Goal: Transaction & Acquisition: Purchase product/service

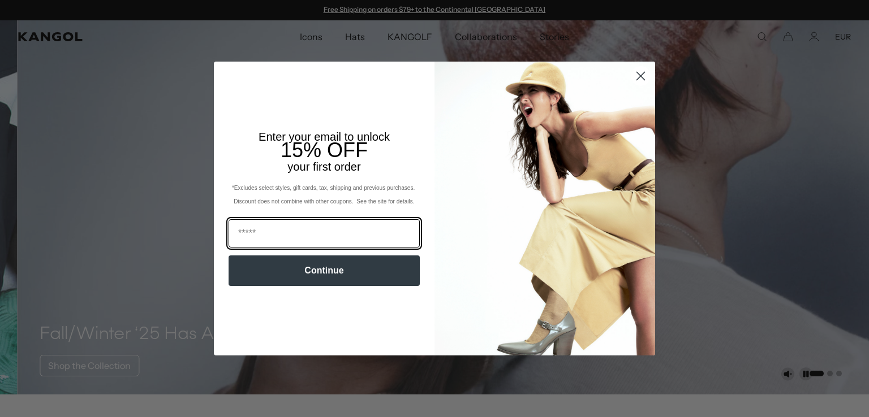
click at [337, 231] on input "Email" at bounding box center [323, 233] width 191 height 28
type input "**********"
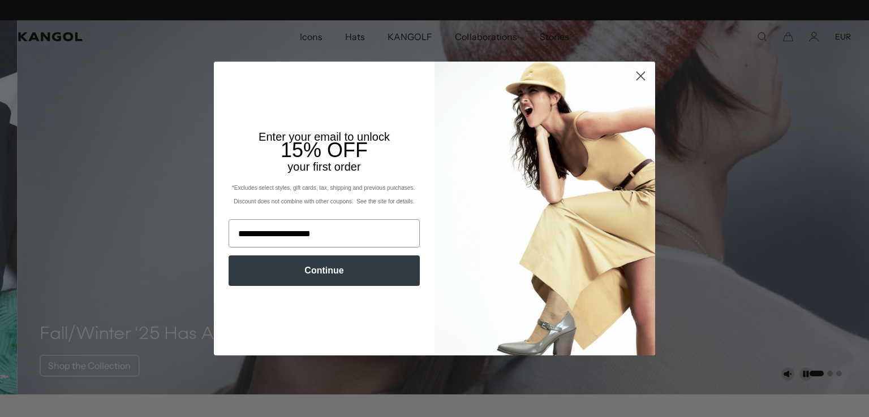
click at [339, 273] on button "Continue" at bounding box center [323, 271] width 191 height 31
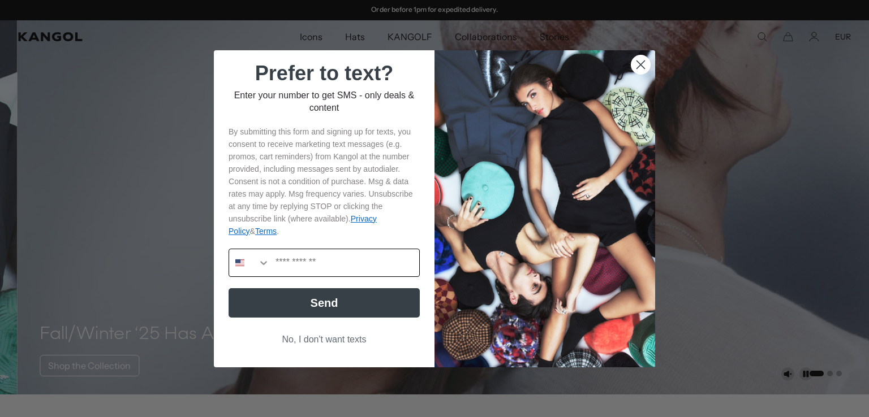
click at [240, 264] on button "Search Countries" at bounding box center [249, 262] width 41 height 27
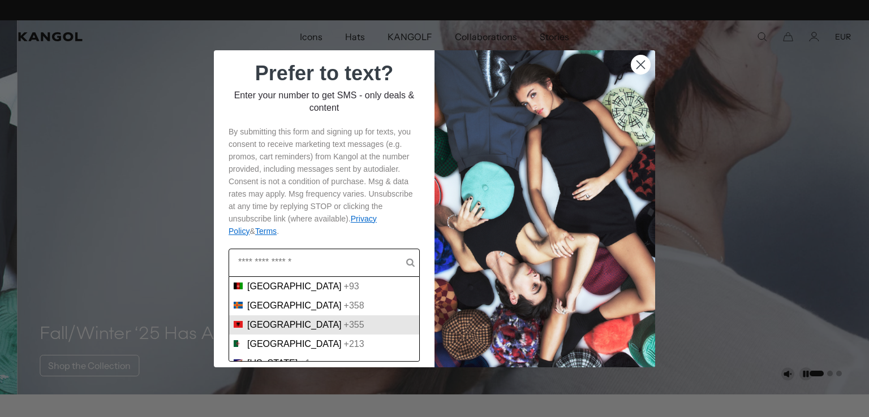
scroll to position [0, 0]
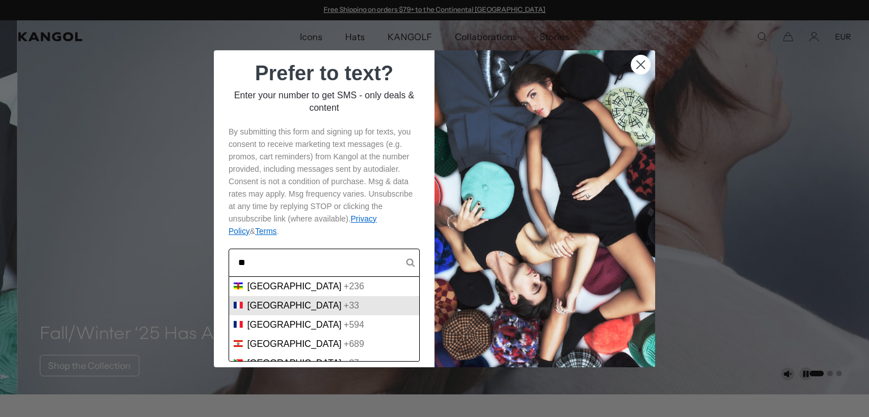
type input "**"
click at [286, 312] on div "France +33" at bounding box center [324, 305] width 190 height 19
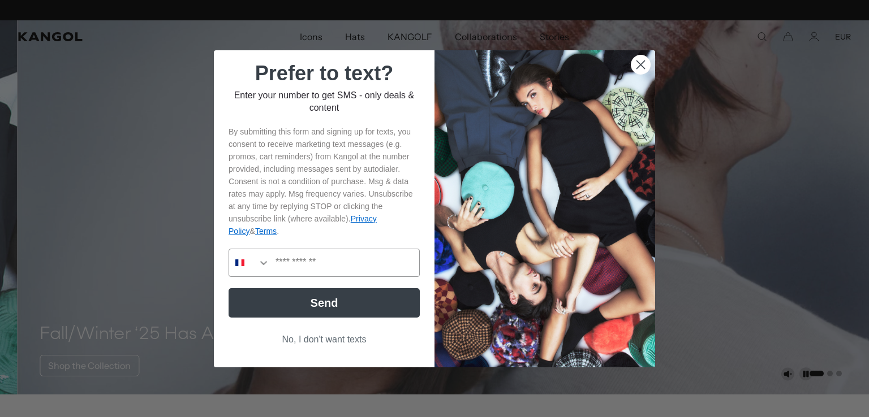
scroll to position [0, 233]
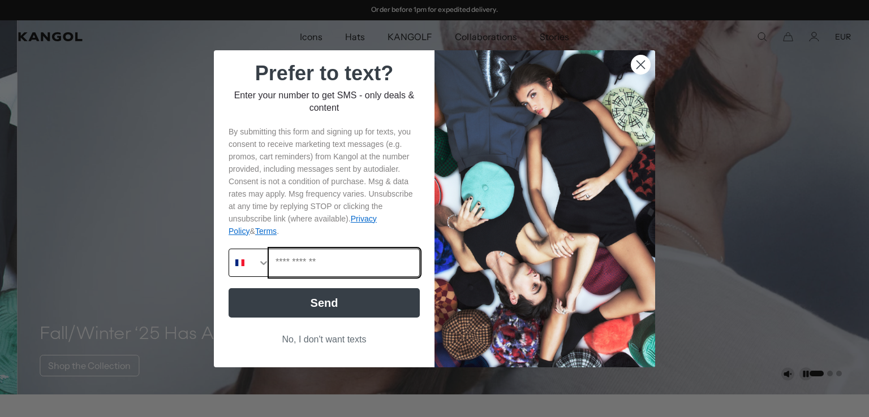
click at [314, 266] on input "Phone Number" at bounding box center [344, 262] width 149 height 27
type input "**********"
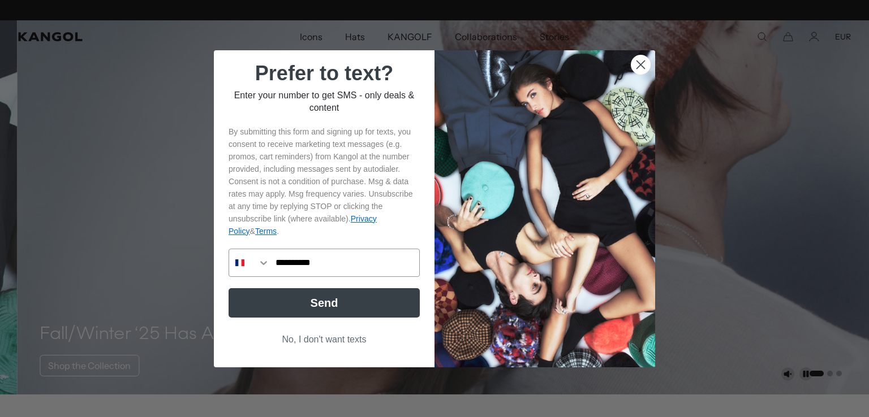
click at [318, 301] on button "Send" at bounding box center [323, 302] width 191 height 29
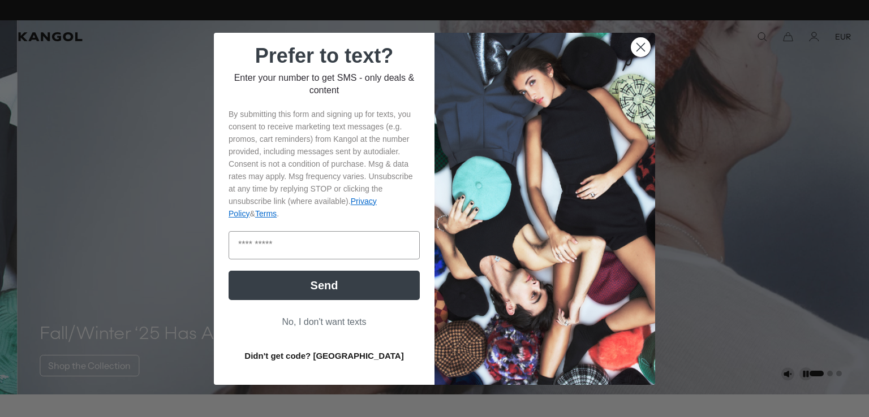
scroll to position [0, 233]
click at [317, 256] on input "Enter code" at bounding box center [323, 245] width 191 height 28
type input "*********"
click input "******" at bounding box center [0, 0] width 0 height 0
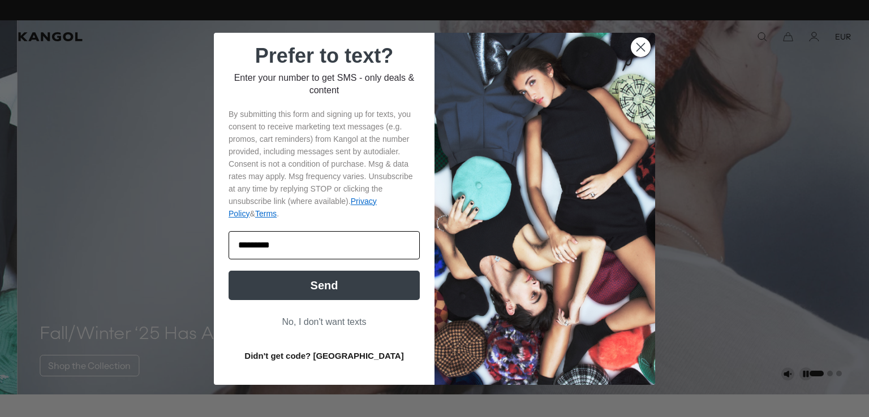
scroll to position [0, 233]
click at [318, 277] on button "Send" at bounding box center [323, 285] width 191 height 29
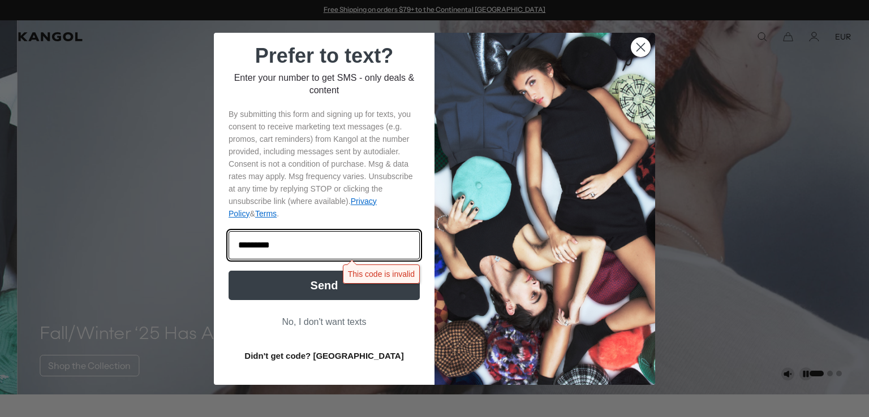
click at [322, 241] on input "*********" at bounding box center [323, 245] width 191 height 28
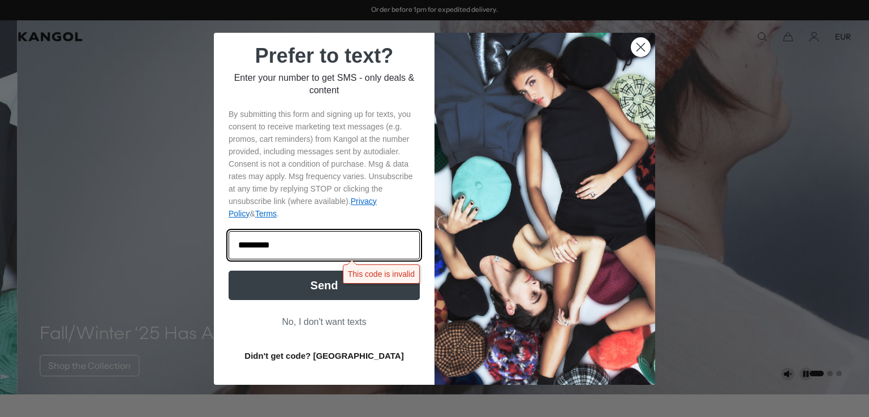
click at [322, 241] on input "*********" at bounding box center [323, 245] width 191 height 28
click at [283, 245] on input "*********" at bounding box center [323, 245] width 191 height 28
click at [266, 244] on input "*********" at bounding box center [323, 245] width 191 height 28
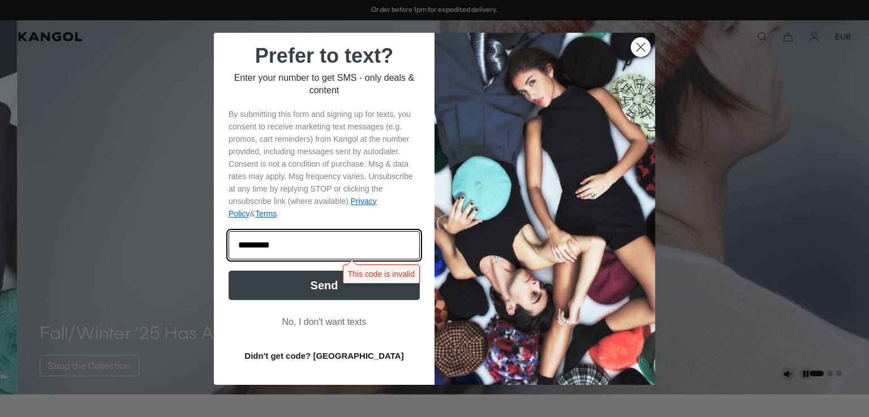
click at [266, 244] on input "*********" at bounding box center [323, 245] width 191 height 28
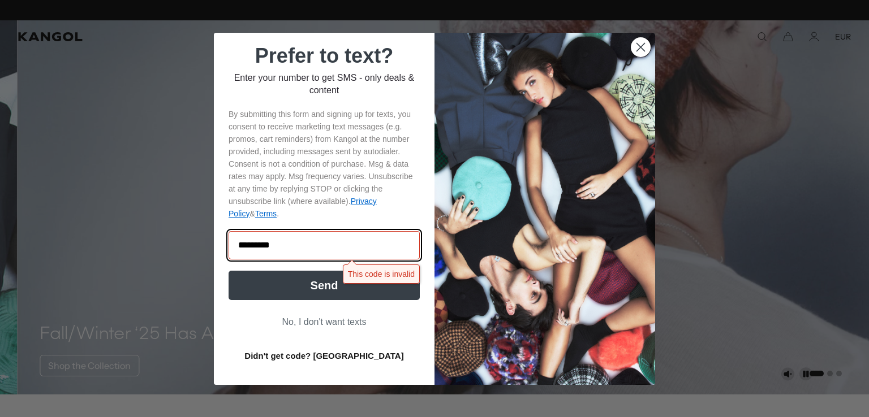
scroll to position [0, 0]
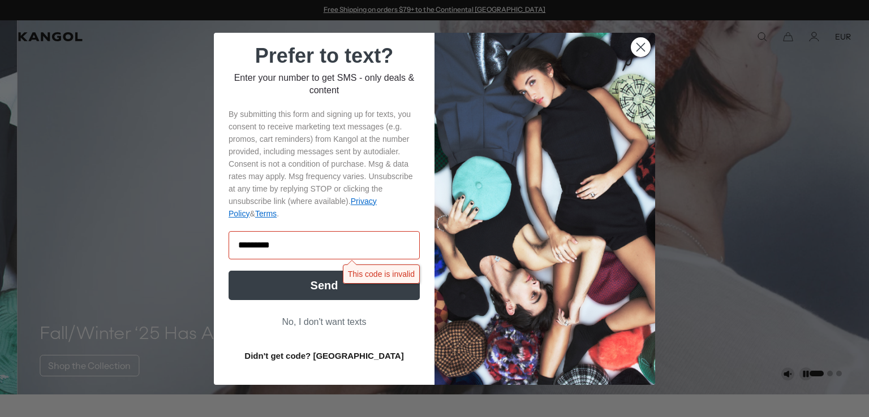
click at [310, 356] on button "Didn't get code? Resend" at bounding box center [323, 356] width 191 height 28
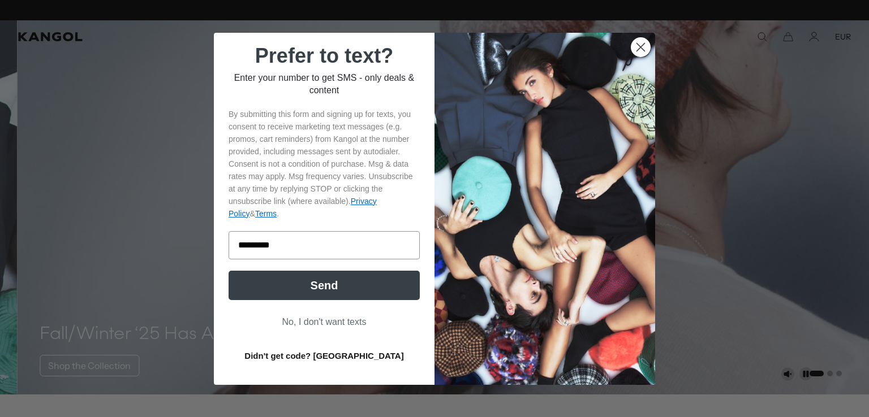
scroll to position [0, 233]
click at [310, 356] on button "Didn't get code? Resend" at bounding box center [323, 356] width 191 height 28
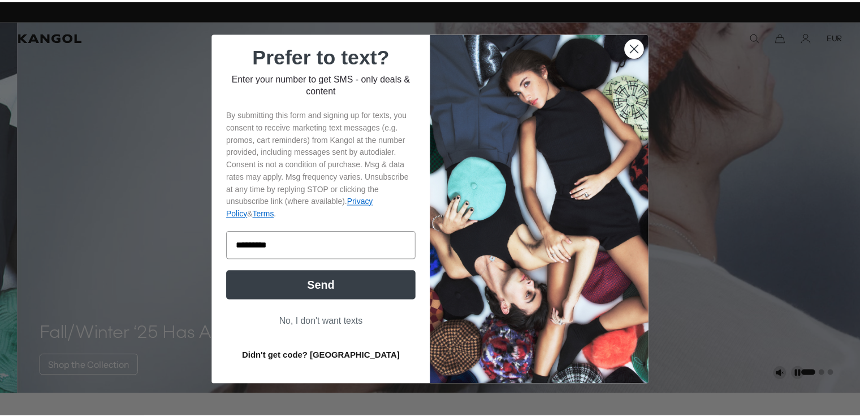
scroll to position [0, 0]
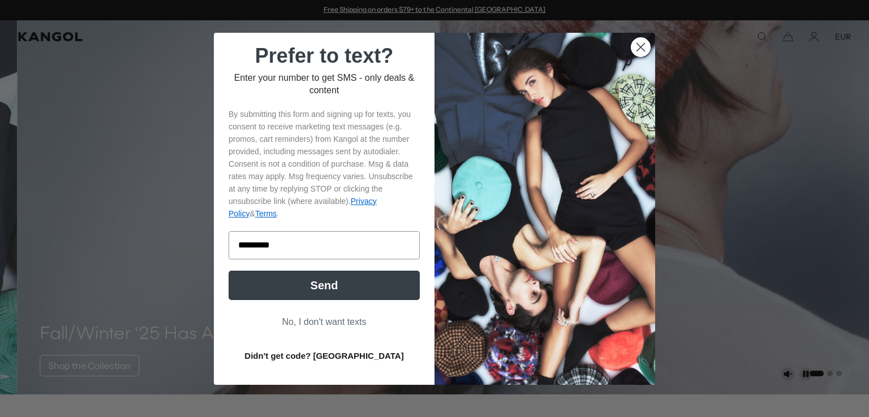
click at [350, 320] on button "No, I don't want texts" at bounding box center [323, 322] width 191 height 21
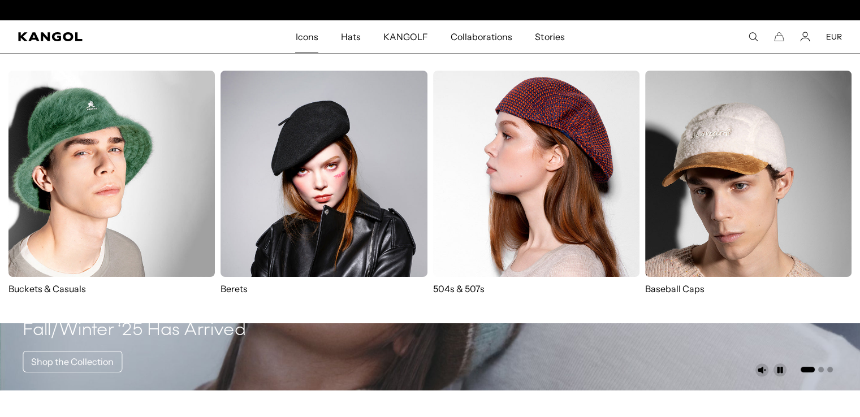
scroll to position [0, 233]
click at [543, 145] on img at bounding box center [536, 174] width 206 height 206
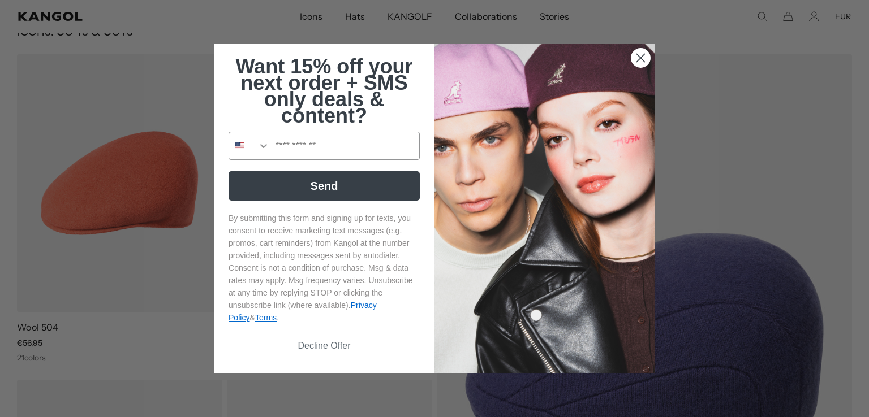
click at [642, 54] on circle "Close dialog" at bounding box center [640, 58] width 19 height 19
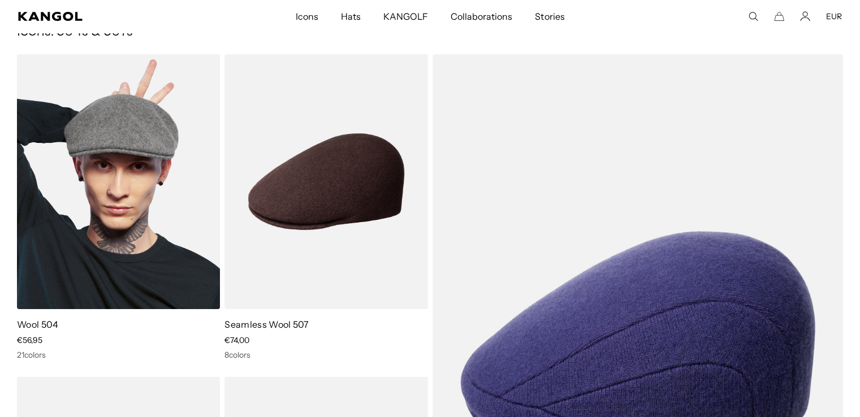
click at [167, 198] on img at bounding box center [118, 181] width 203 height 255
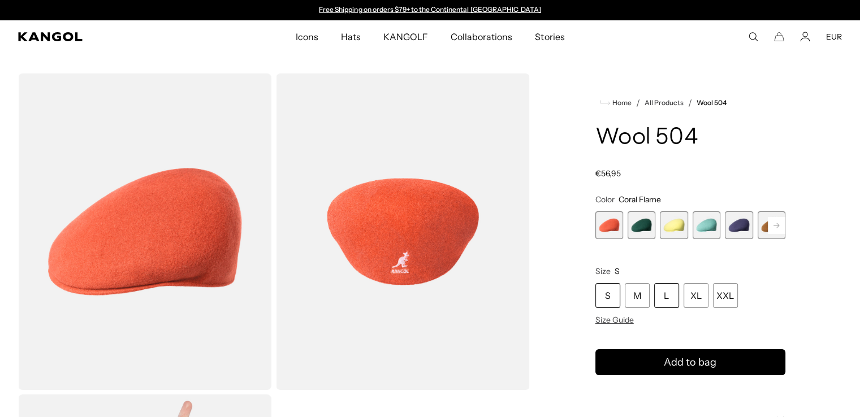
click at [666, 299] on div "L" at bounding box center [666, 295] width 25 height 25
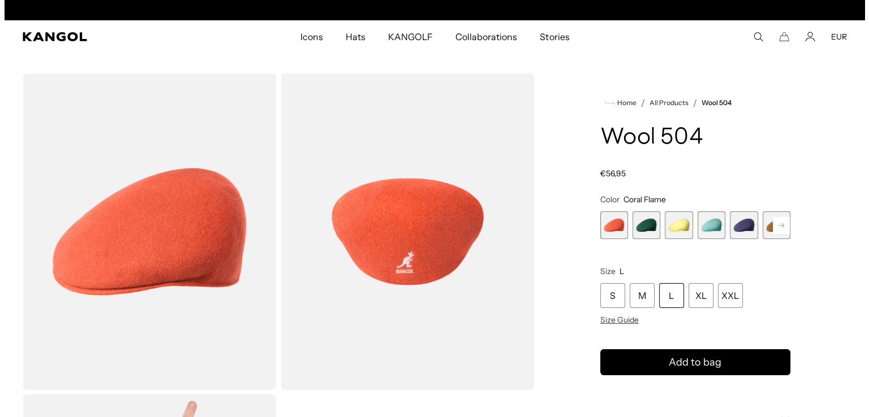
scroll to position [0, 233]
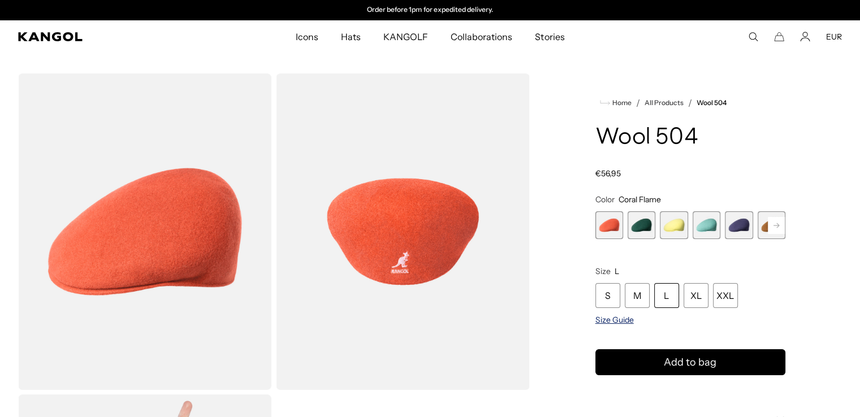
click at [621, 319] on span "Size Guide" at bounding box center [614, 320] width 38 height 10
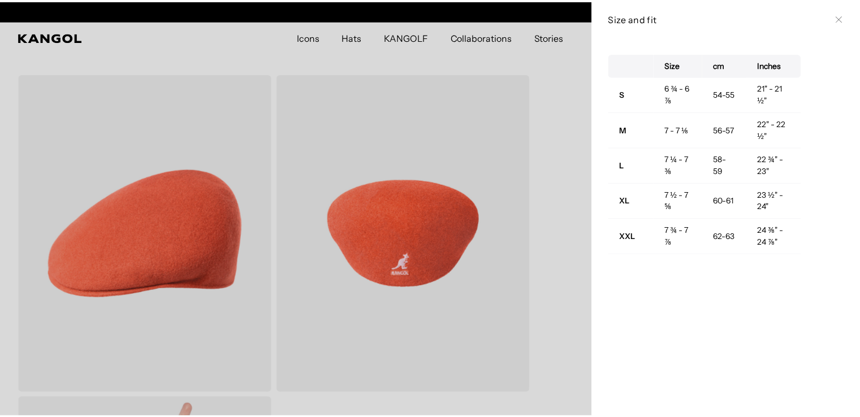
scroll to position [0, 0]
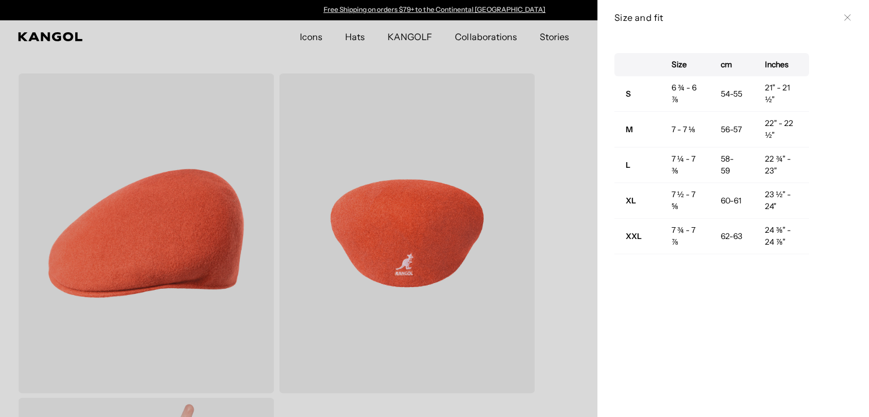
click at [568, 316] on div at bounding box center [434, 208] width 869 height 417
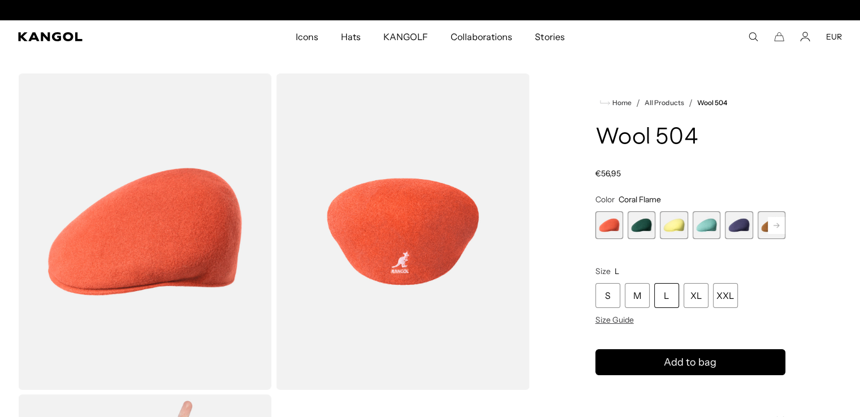
scroll to position [0, 233]
click at [646, 228] on span "2 of 21" at bounding box center [642, 225] width 28 height 28
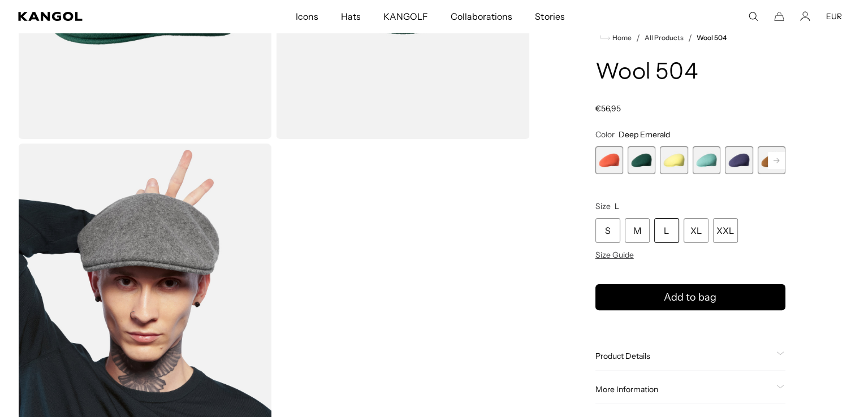
scroll to position [251, 0]
click at [671, 161] on span "3 of 21" at bounding box center [674, 160] width 28 height 28
click at [699, 159] on span "4 of 21" at bounding box center [707, 160] width 28 height 28
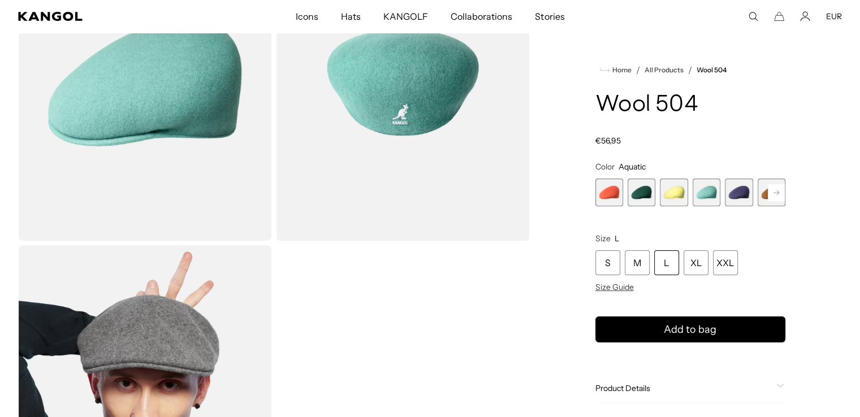
click at [742, 191] on span "5 of 21" at bounding box center [739, 193] width 28 height 28
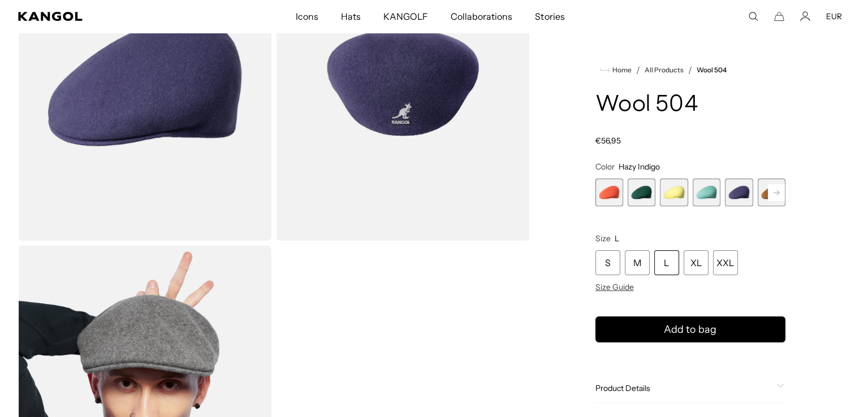
click at [768, 195] on rect at bounding box center [776, 192] width 17 height 17
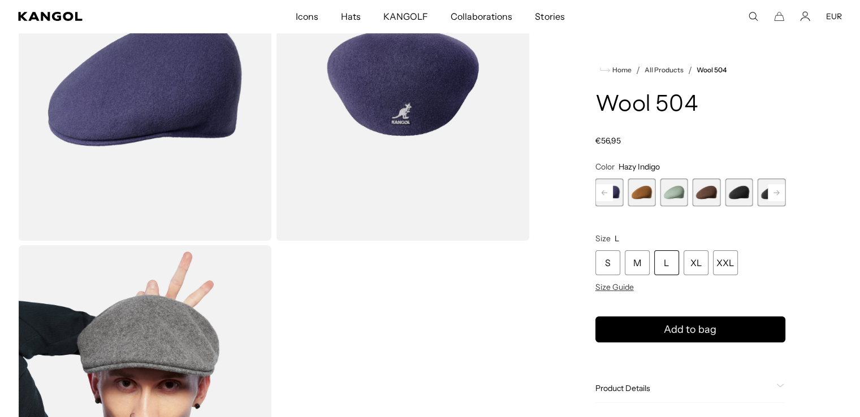
click at [768, 195] on rect at bounding box center [776, 192] width 17 height 17
click at [696, 191] on span "9 of 21" at bounding box center [707, 193] width 28 height 28
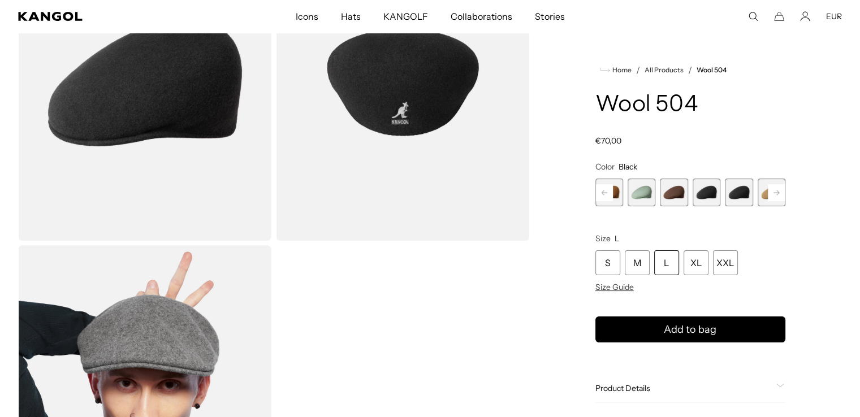
click at [732, 197] on span "10 of 21" at bounding box center [739, 193] width 28 height 28
click at [776, 193] on icon at bounding box center [777, 192] width 6 height 5
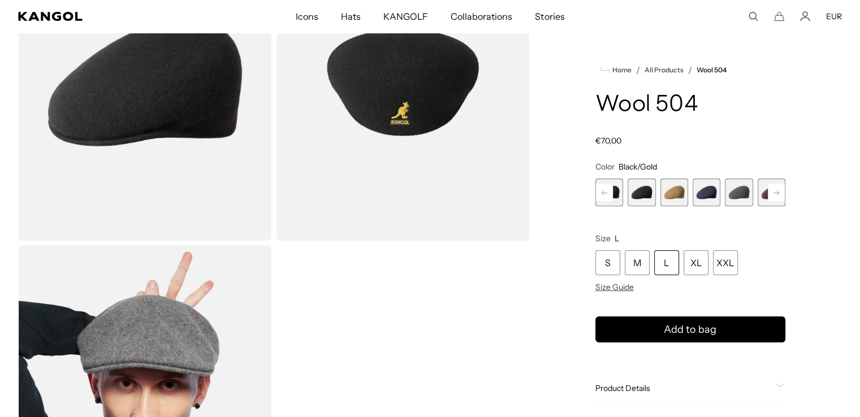
click at [776, 193] on icon at bounding box center [777, 192] width 6 height 5
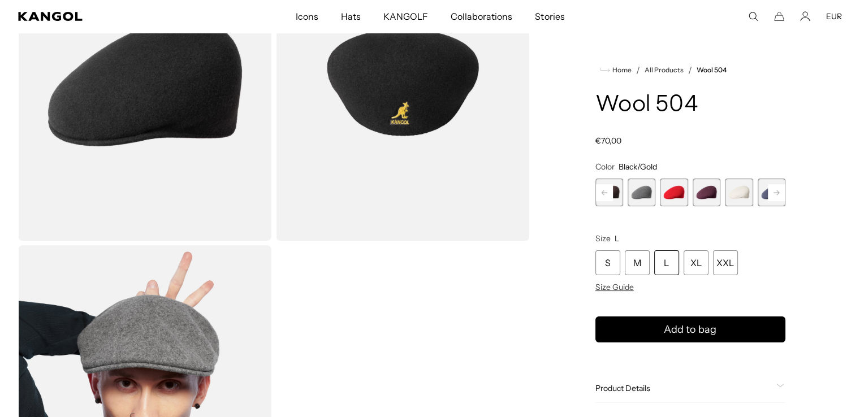
scroll to position [0, 0]
click at [776, 194] on rect at bounding box center [776, 192] width 17 height 17
click at [776, 194] on div "Previous Next Coral Flame Variant sold out or unavailable Deep Emerald Variant …" at bounding box center [690, 193] width 190 height 28
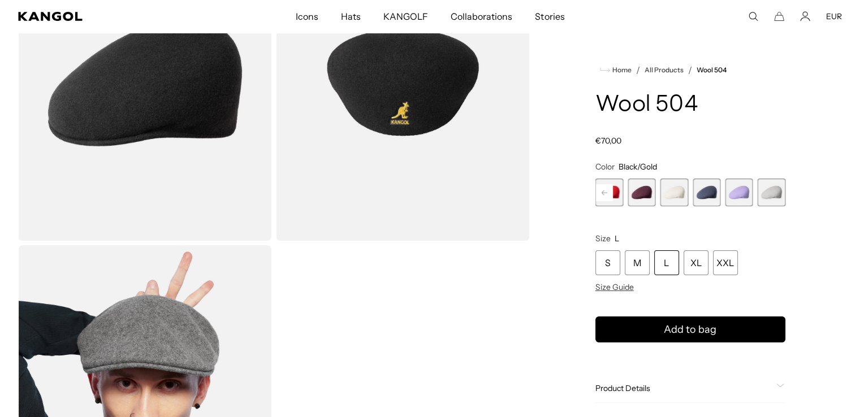
click at [745, 192] on span "20 of 21" at bounding box center [739, 193] width 28 height 28
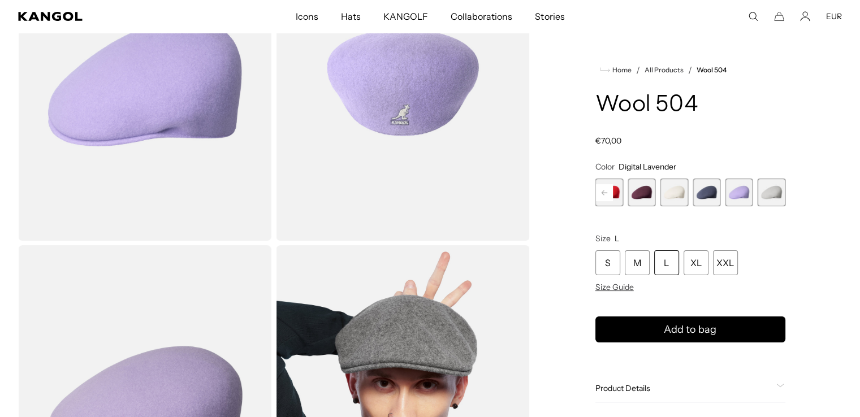
scroll to position [0, 233]
click at [593, 195] on div "Home / All Products / Wool 504 Wool 504 Regular price €70,00 Regular price Sale…" at bounding box center [690, 404] width 303 height 960
click at [603, 195] on rect at bounding box center [604, 192] width 17 height 17
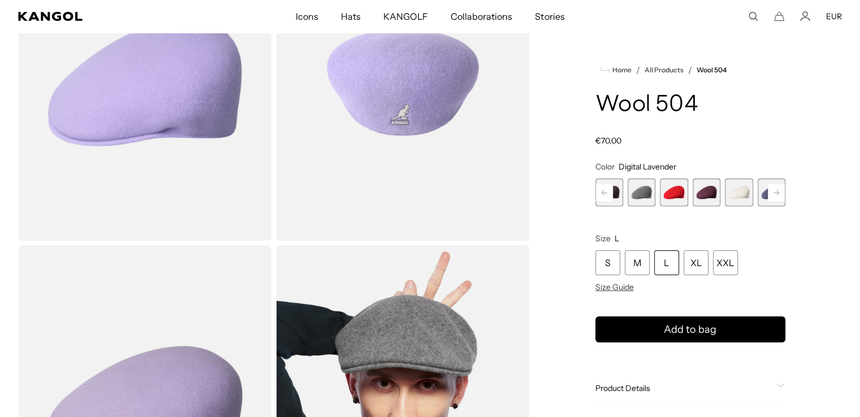
click at [603, 195] on rect at bounding box center [604, 192] width 17 height 17
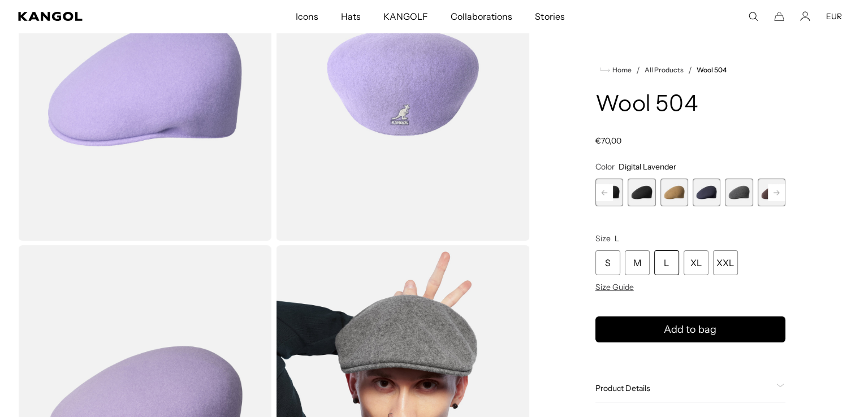
click at [603, 195] on rect at bounding box center [604, 192] width 17 height 17
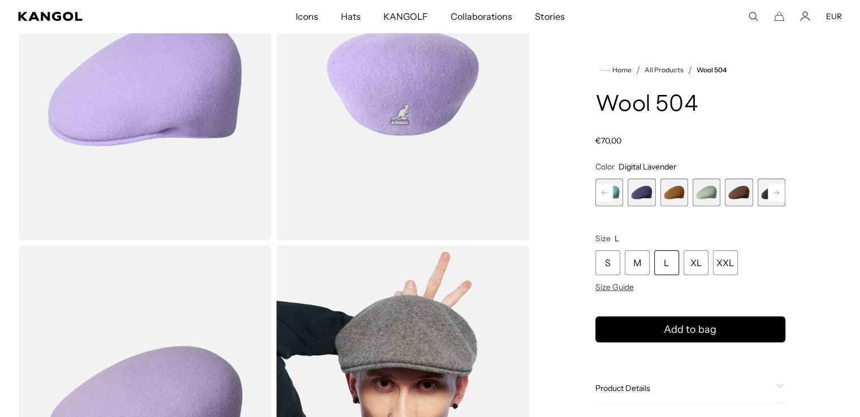
click at [603, 195] on rect at bounding box center [604, 192] width 17 height 17
click at [603, 195] on div "Previous Next Coral Flame Variant sold out or unavailable Deep Emerald Variant …" at bounding box center [690, 193] width 190 height 28
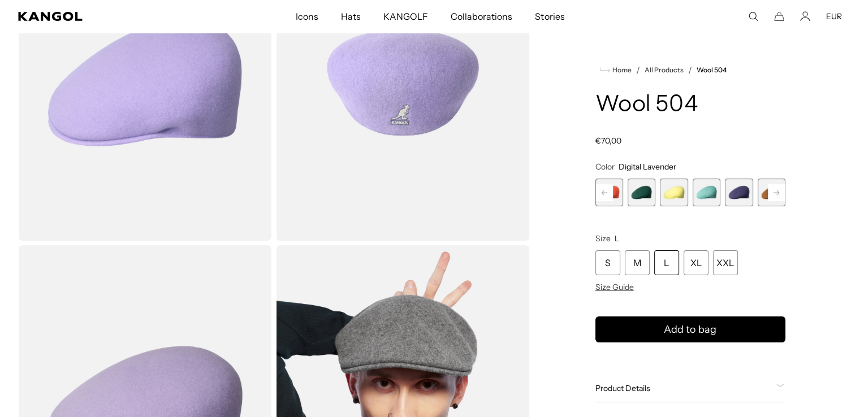
scroll to position [0, 233]
click at [638, 197] on span "2 of 21" at bounding box center [642, 193] width 28 height 28
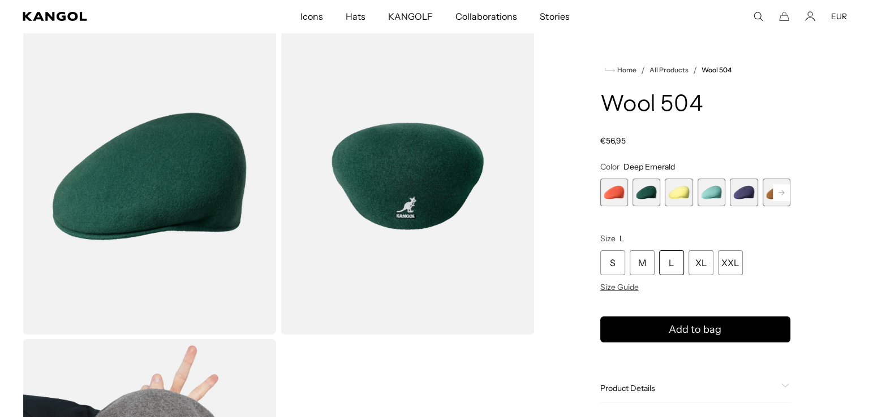
scroll to position [55, 0]
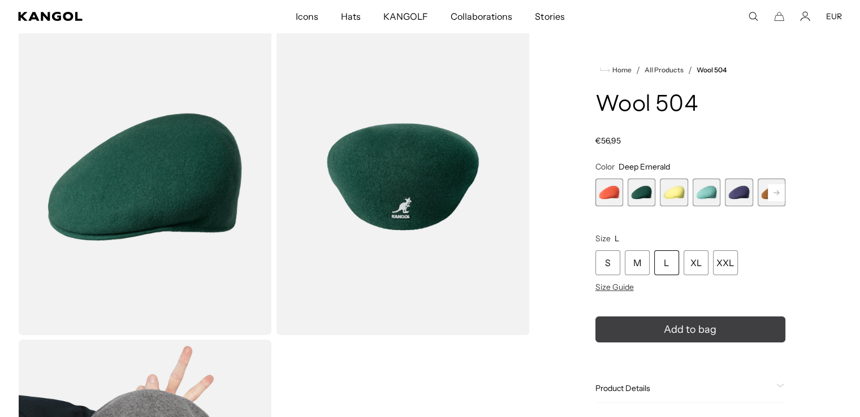
click at [648, 323] on button "Add to bag" at bounding box center [690, 330] width 190 height 26
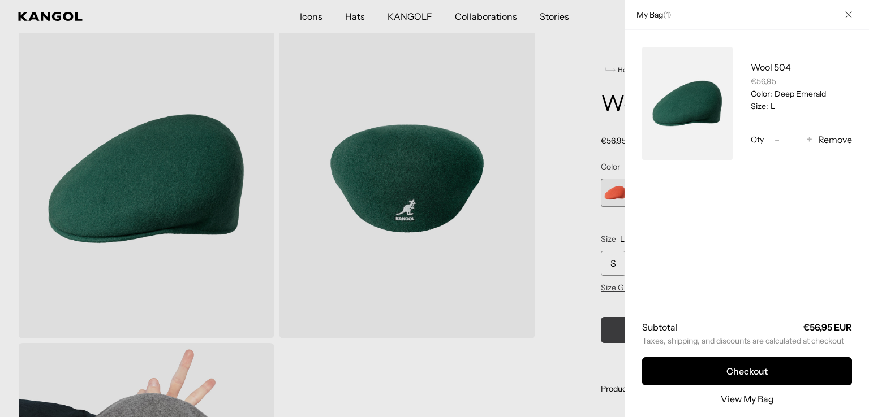
scroll to position [0, 233]
click at [544, 283] on div at bounding box center [434, 208] width 869 height 417
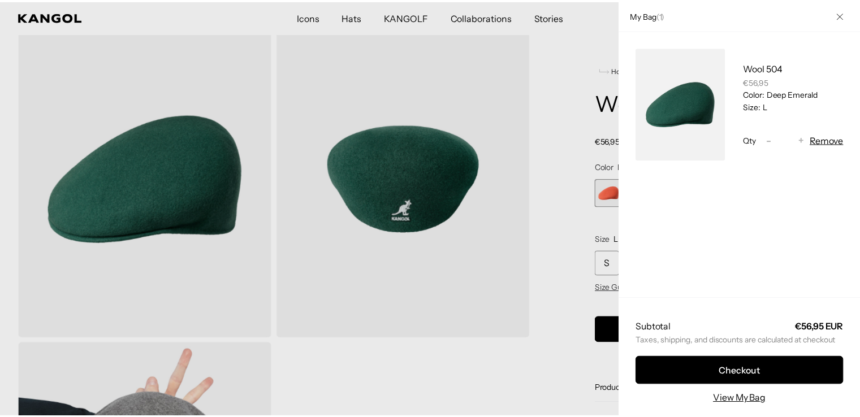
scroll to position [0, 0]
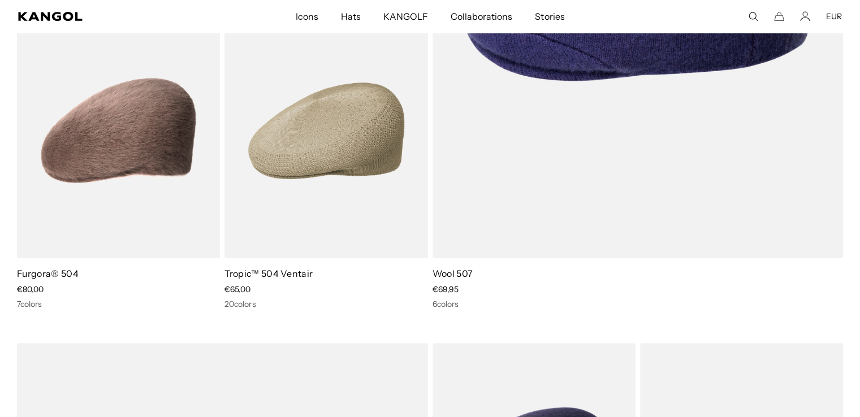
scroll to position [438, 0]
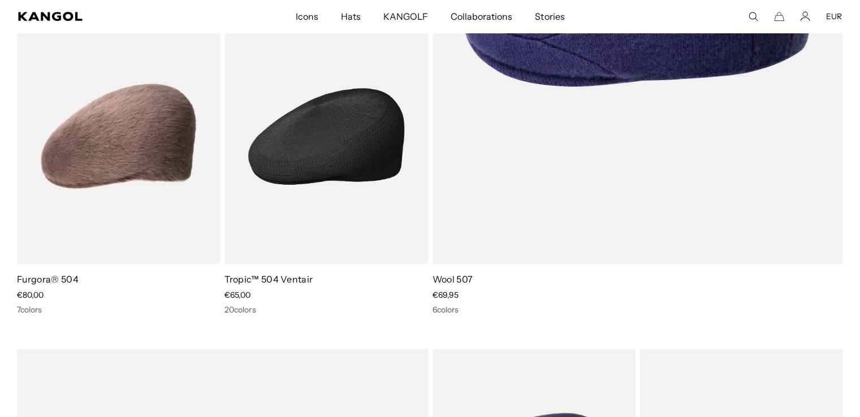
click at [316, 200] on img at bounding box center [325, 136] width 203 height 255
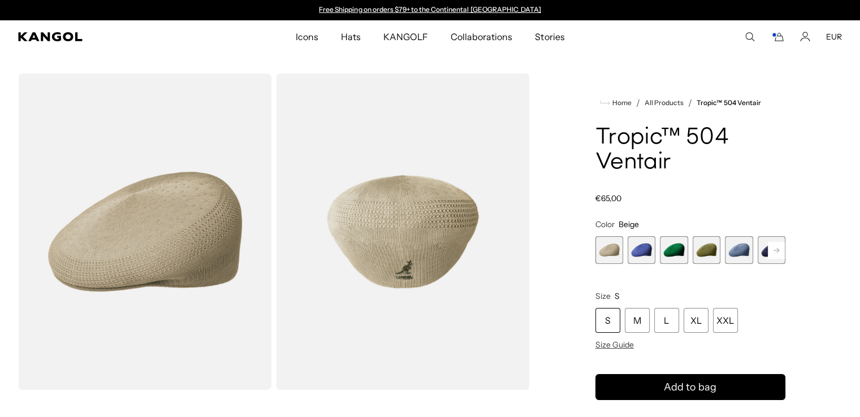
click at [674, 250] on span "3 of 22" at bounding box center [674, 250] width 28 height 28
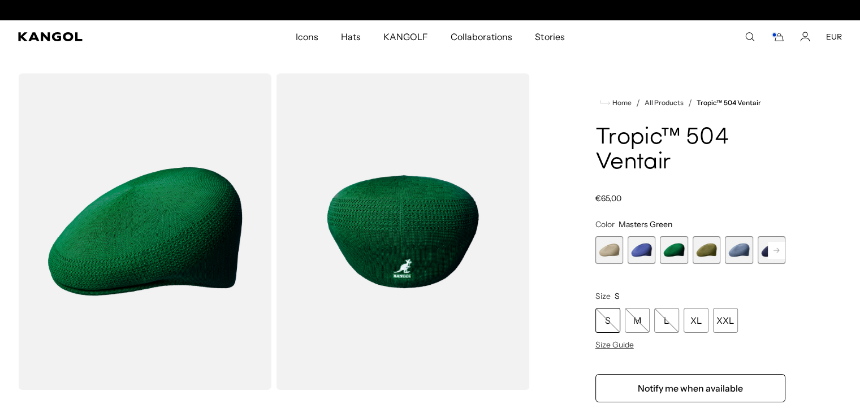
scroll to position [0, 233]
click at [712, 248] on span "4 of 22" at bounding box center [707, 250] width 28 height 28
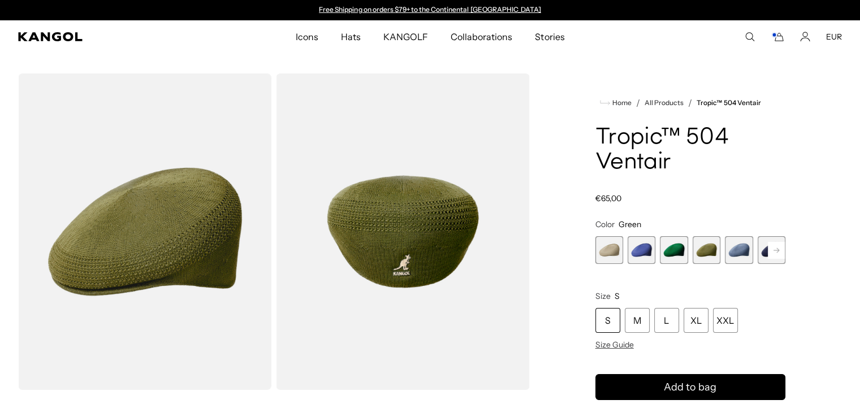
click at [736, 248] on span "5 of 22" at bounding box center [739, 250] width 28 height 28
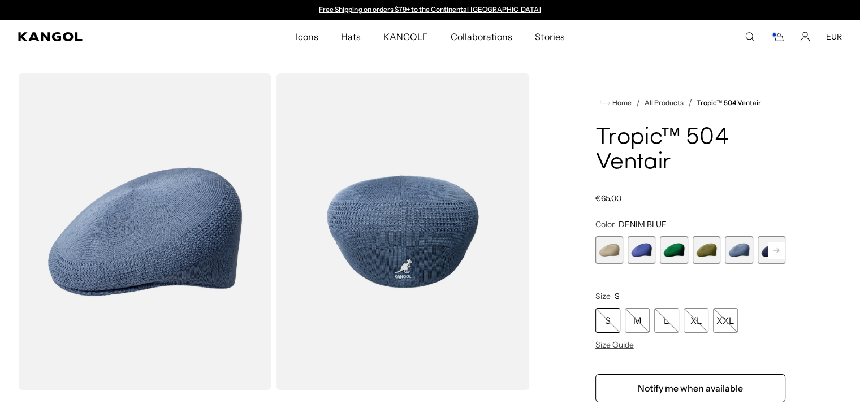
click at [778, 245] on rect at bounding box center [776, 250] width 17 height 17
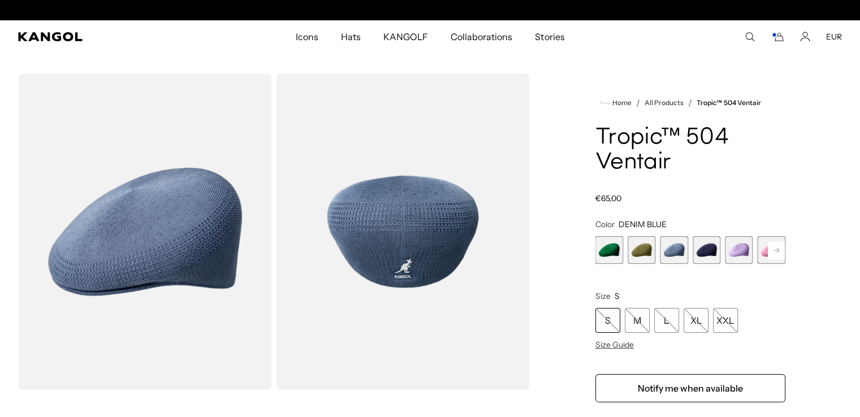
scroll to position [0, 233]
click at [778, 245] on rect at bounding box center [776, 250] width 17 height 17
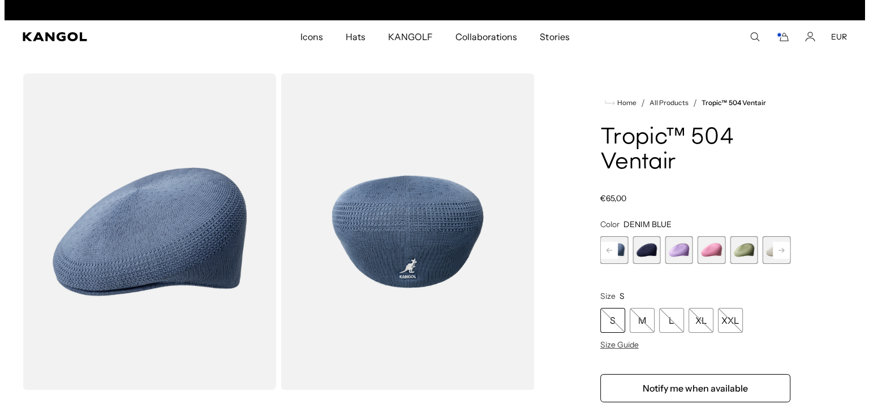
scroll to position [0, 0]
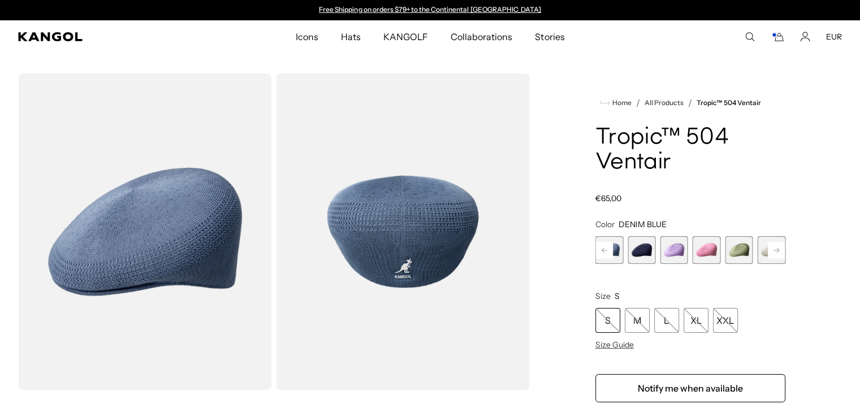
click at [783, 33] on icon "Cart" at bounding box center [778, 37] width 14 height 10
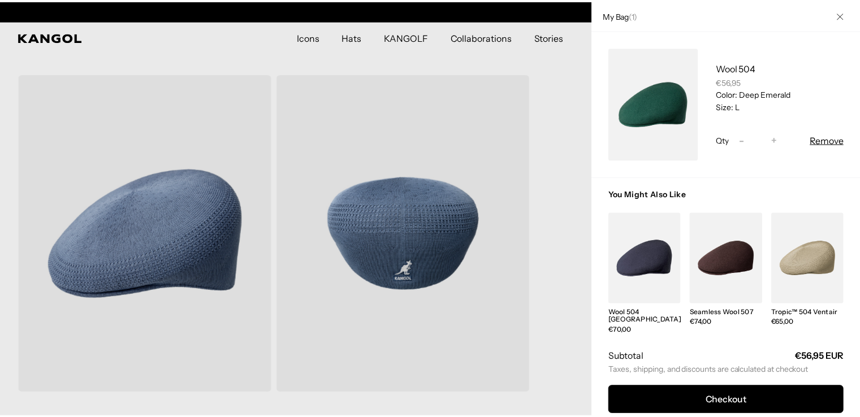
scroll to position [0, 233]
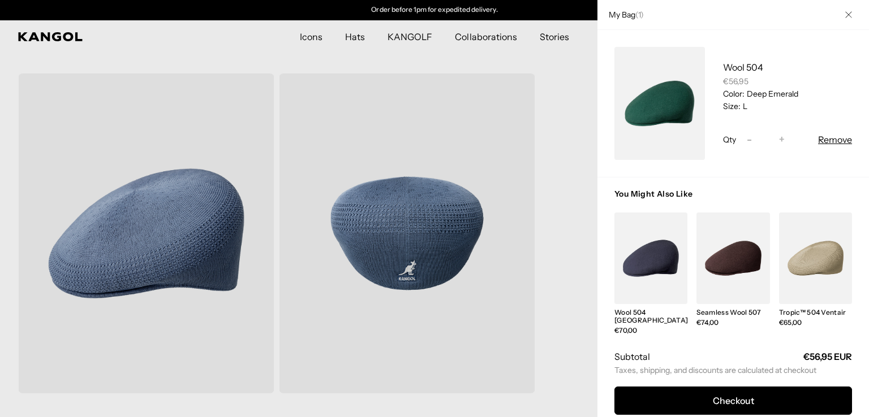
click at [601, 74] on div at bounding box center [434, 208] width 869 height 417
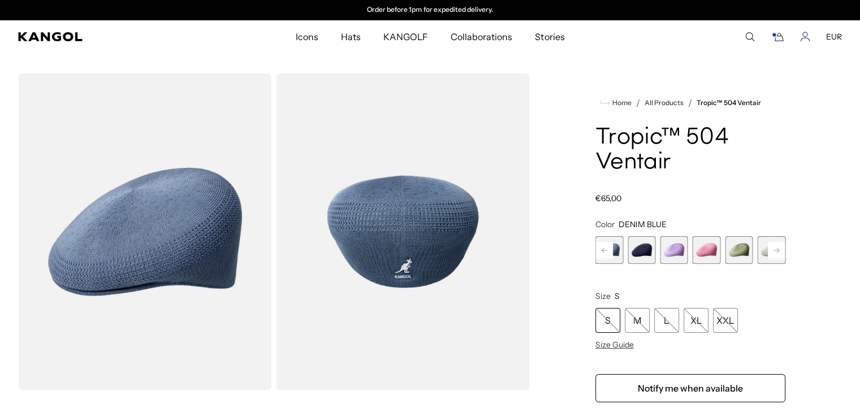
click at [806, 39] on icon "Account" at bounding box center [805, 37] width 10 height 10
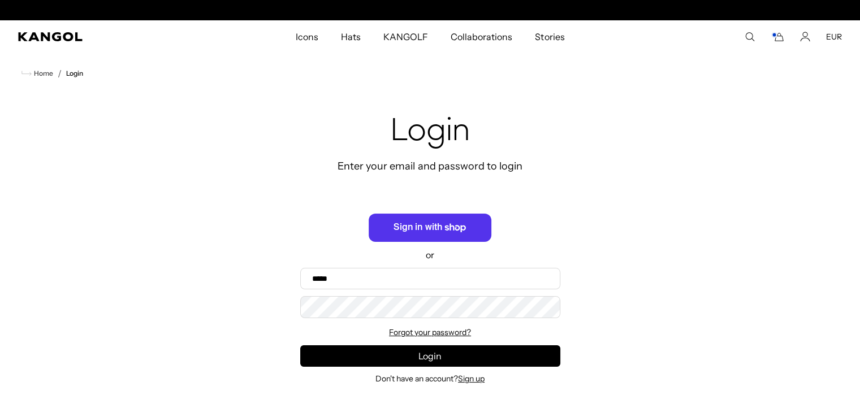
scroll to position [0, 233]
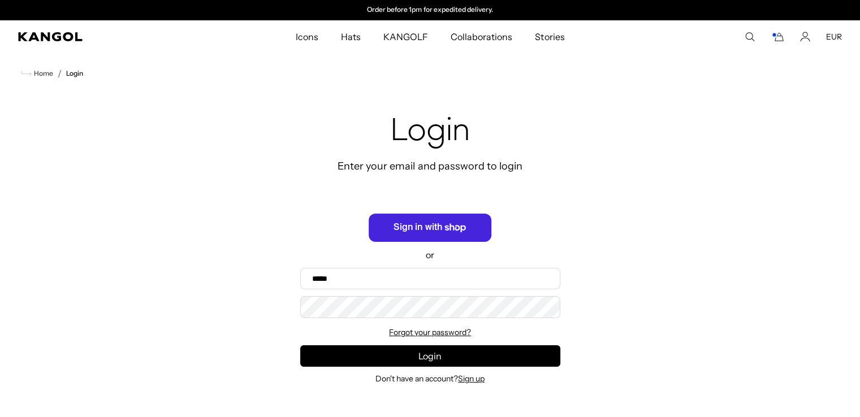
drag, startPoint x: 0, startPoint y: 0, endPoint x: 463, endPoint y: 229, distance: 516.6
click at [463, 229] on icon "button" at bounding box center [455, 228] width 21 height 8
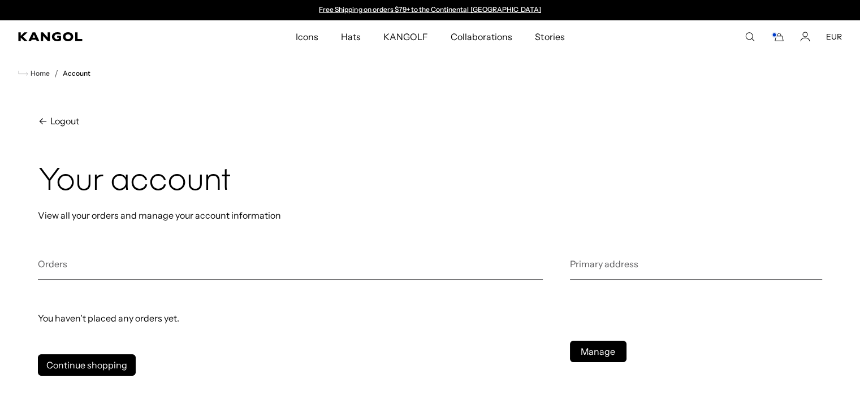
click at [781, 38] on icon "Cart" at bounding box center [778, 37] width 14 height 10
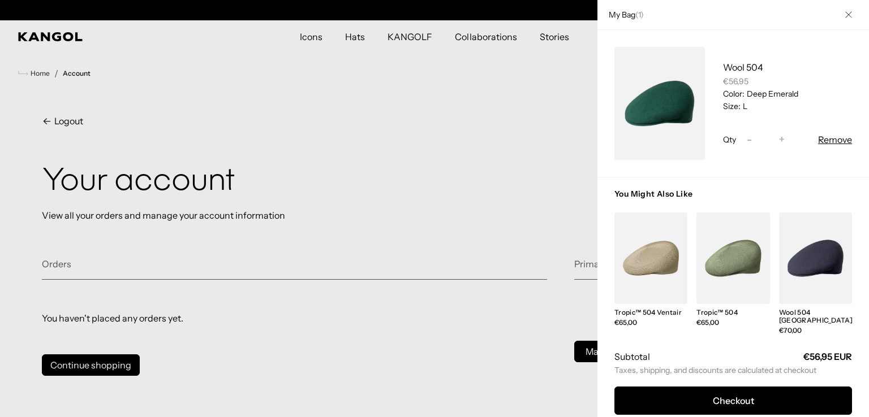
scroll to position [0, 233]
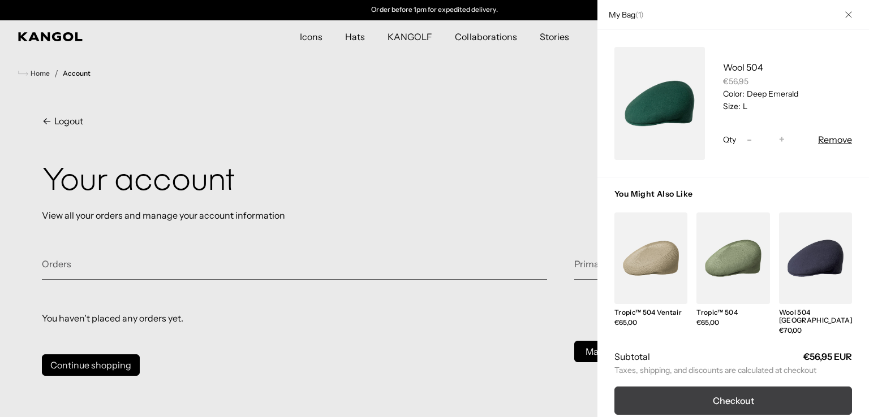
click at [720, 387] on button "Checkout" at bounding box center [732, 401] width 237 height 28
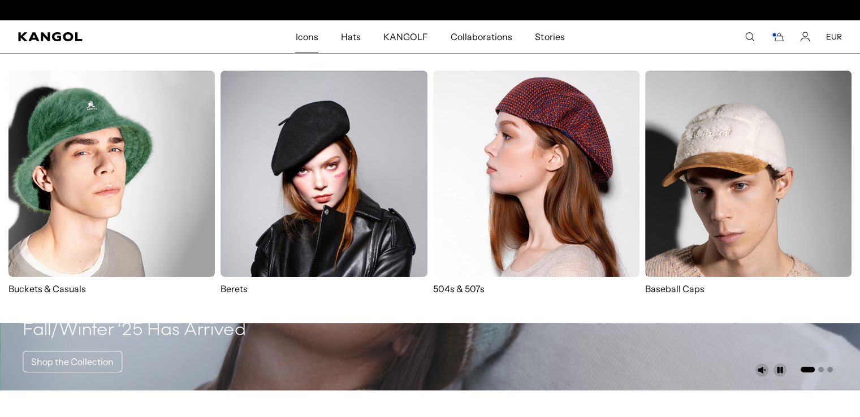
scroll to position [0, 233]
click at [671, 211] on img at bounding box center [748, 174] width 206 height 206
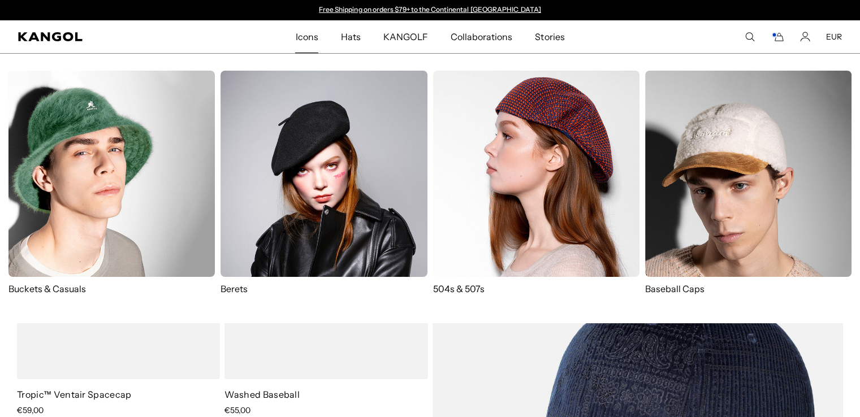
click at [305, 36] on span "Icons" at bounding box center [306, 36] width 23 height 33
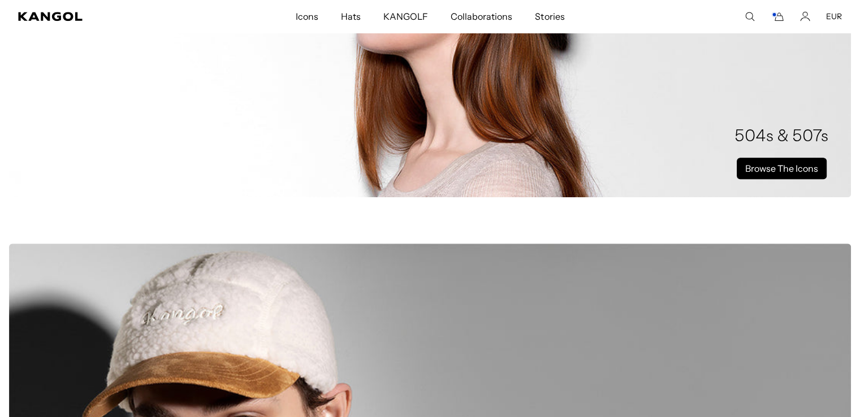
scroll to position [0, 233]
click at [776, 172] on link "Browse The Icons" at bounding box center [782, 168] width 90 height 21
